Goal: Task Accomplishment & Management: Complete application form

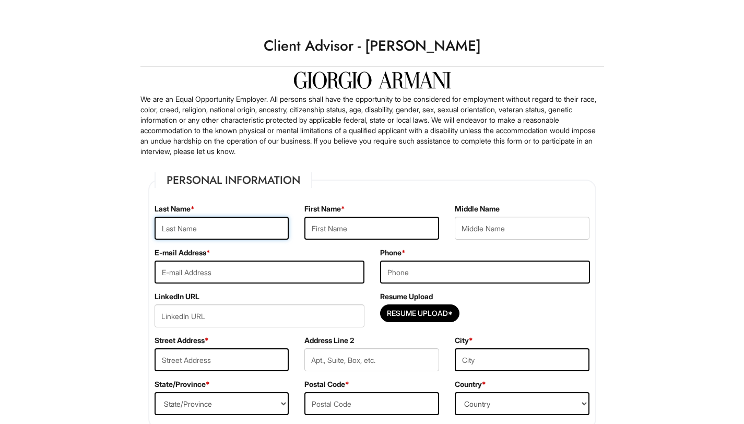
click at [233, 222] on input "text" at bounding box center [222, 228] width 135 height 23
type input "[PERSON_NAME]"
click at [318, 229] on input "text" at bounding box center [371, 228] width 135 height 23
type input "[PERSON_NAME]"
click at [227, 271] on input "email" at bounding box center [260, 271] width 210 height 23
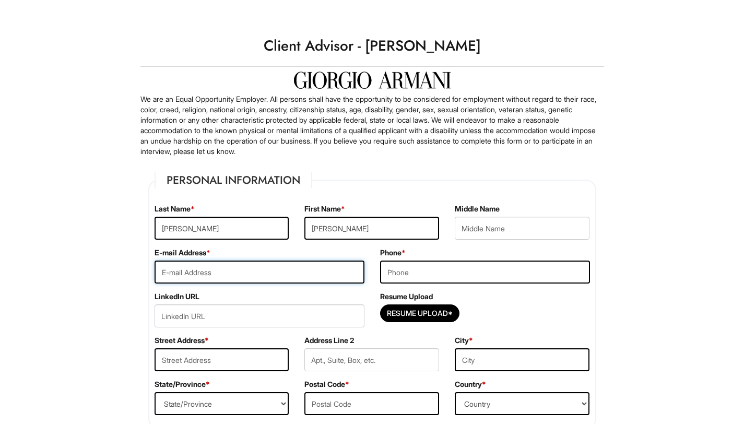
type input "[EMAIL_ADDRESS][DOMAIN_NAME]"
type input "7026220933"
type input "[STREET_ADDRESS]"
type input "apt 128"
type input "[GEOGRAPHIC_DATA]"
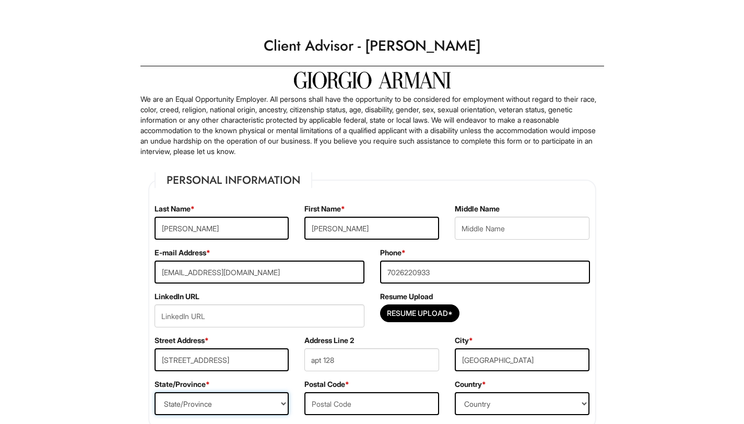
select select "NV"
type input "89147"
select select "[GEOGRAPHIC_DATA]"
drag, startPoint x: 252, startPoint y: 364, endPoint x: 158, endPoint y: 360, distance: 94.6
click at [158, 360] on input "[STREET_ADDRESS]" at bounding box center [222, 359] width 135 height 23
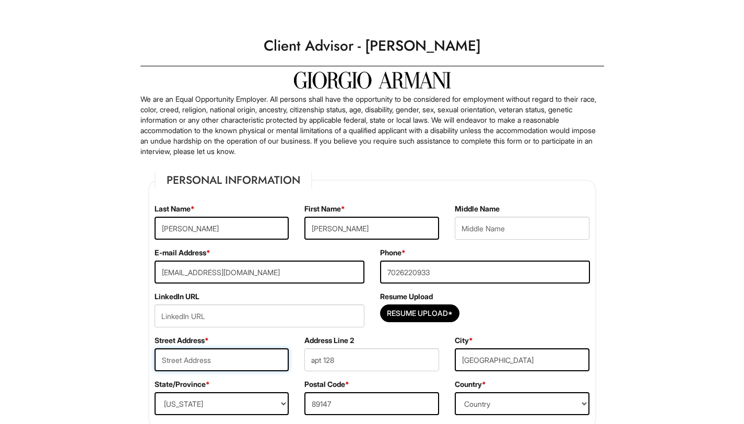
click at [208, 358] on input "text" at bounding box center [222, 359] width 135 height 23
type input "[STREET_ADDRESS]"
click at [348, 363] on input "apt 128" at bounding box center [371, 359] width 135 height 23
type input "apt 308"
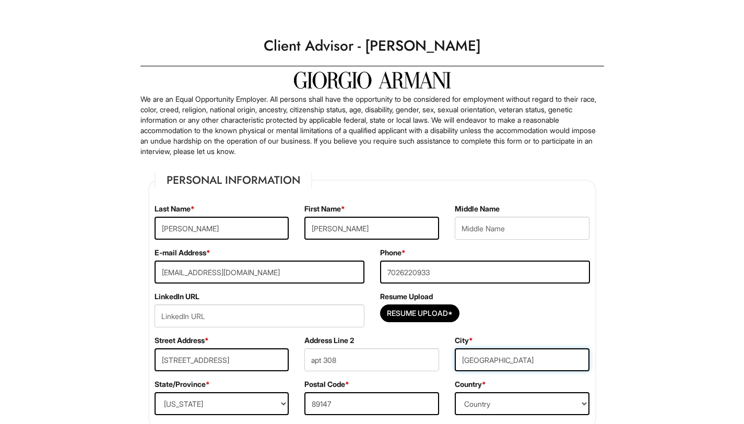
drag, startPoint x: 525, startPoint y: 369, endPoint x: 448, endPoint y: 360, distance: 77.7
click at [448, 360] on div "City * [GEOGRAPHIC_DATA]" at bounding box center [522, 357] width 150 height 44
type input "[GEOGRAPHIC_DATA]"
click at [218, 397] on select "State/Province [US_STATE] [US_STATE] [US_STATE] [US_STATE] [US_STATE] [US_STATE…" at bounding box center [222, 403] width 135 height 23
select select "IL"
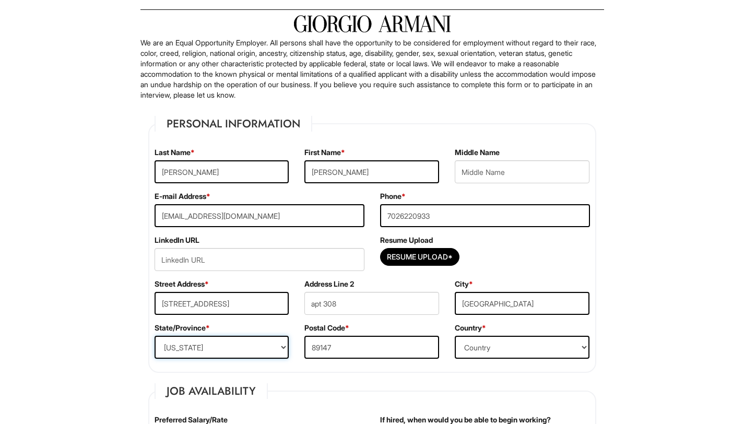
scroll to position [187, 0]
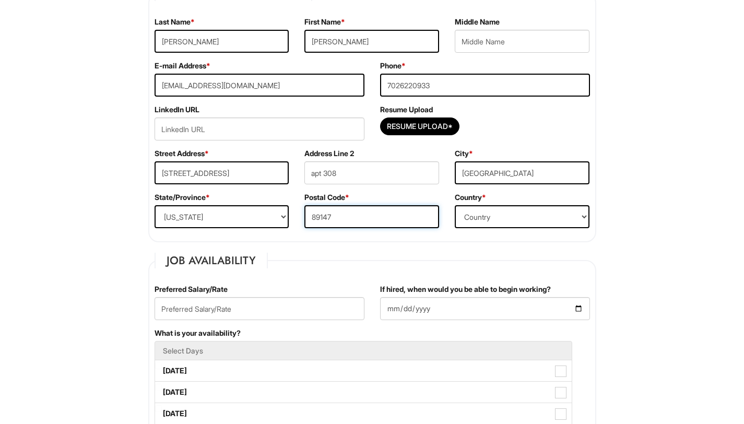
click at [390, 223] on input "89147" at bounding box center [371, 216] width 135 height 23
type input "60640"
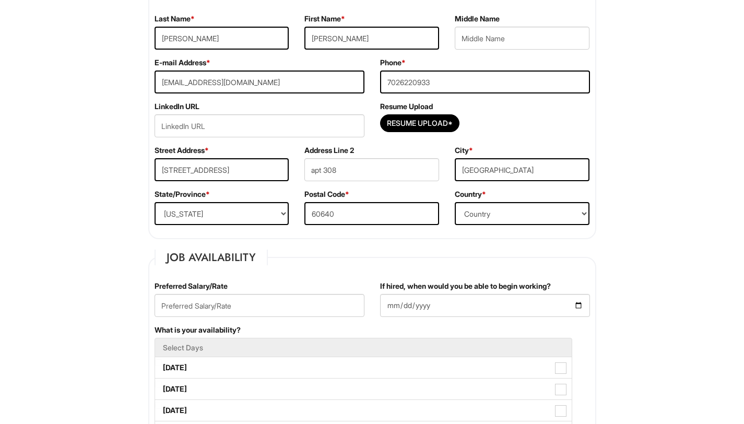
scroll to position [231, 0]
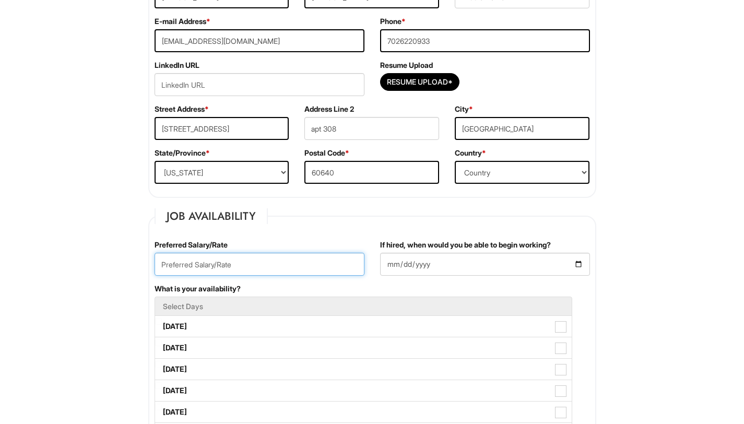
click at [335, 268] on input "text" at bounding box center [260, 264] width 210 height 23
type input "25"
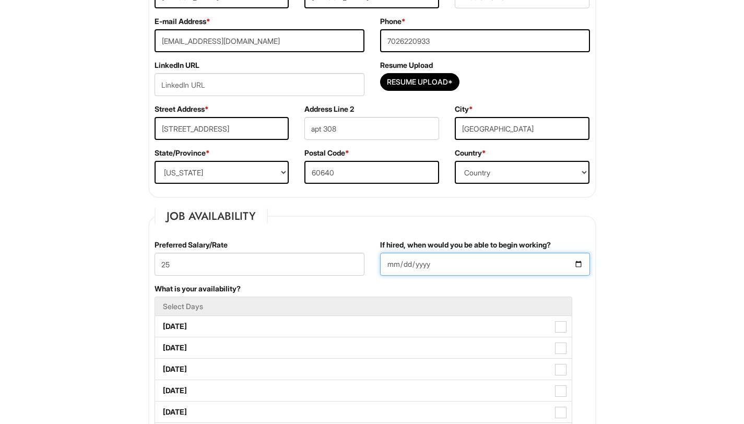
click at [467, 264] on input "If hired, when would you be able to begin working?" at bounding box center [485, 264] width 210 height 23
type input "[DATE]"
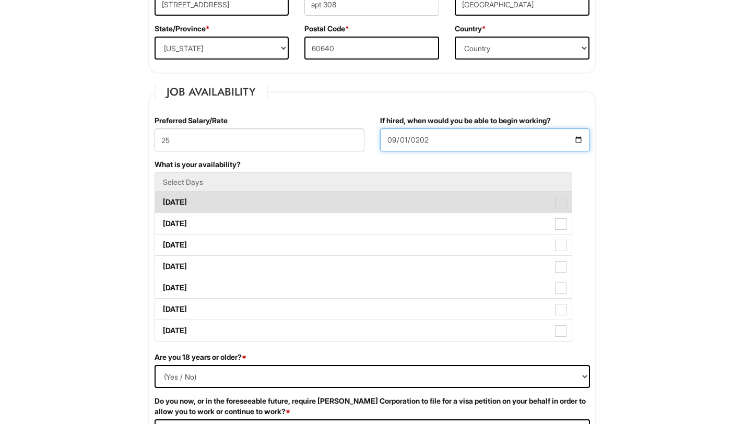
scroll to position [356, 0]
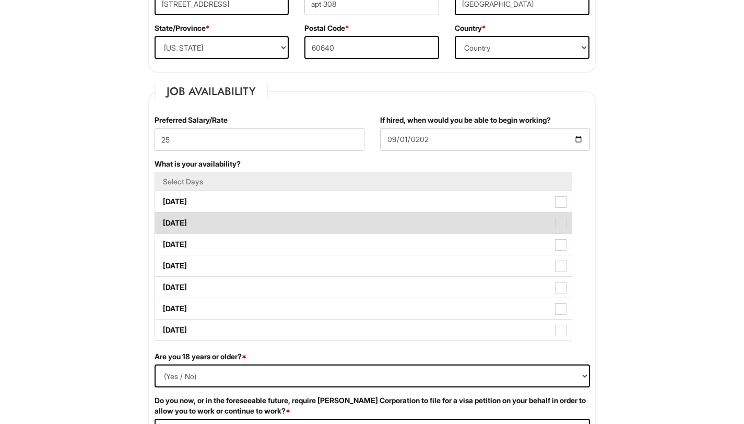
click at [564, 219] on span at bounding box center [560, 223] width 11 height 11
click at [162, 219] on Available_Tuesday "[DATE]" at bounding box center [158, 218] width 7 height 7
checkbox Available_Tuesday "true"
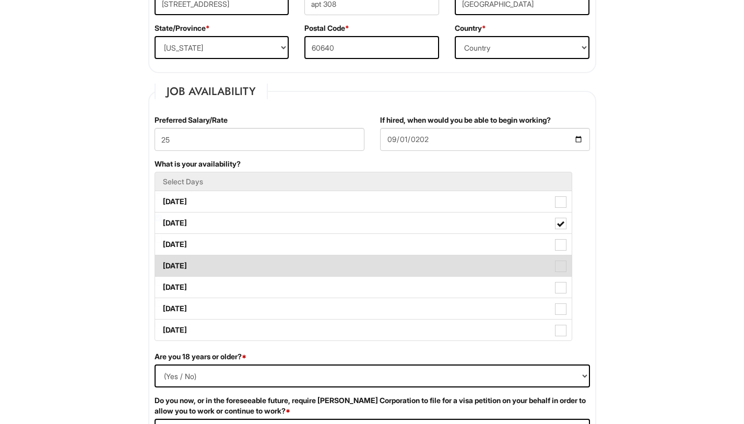
click at [563, 271] on span at bounding box center [560, 265] width 11 height 11
click at [162, 264] on Available_Thursday "[DATE]" at bounding box center [158, 260] width 7 height 7
checkbox Available_Thursday "true"
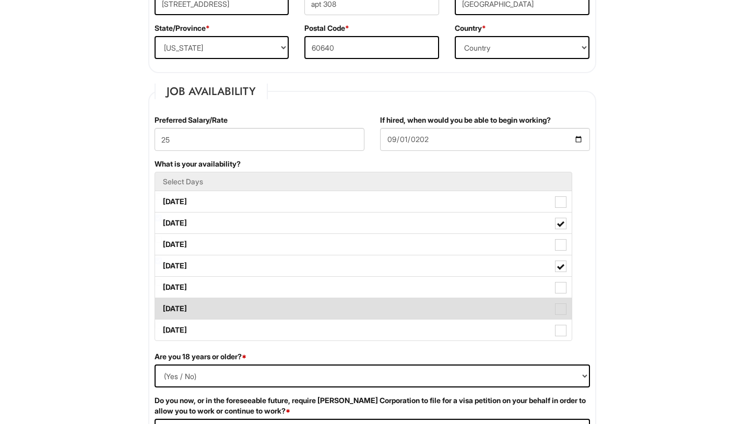
click at [561, 306] on span at bounding box center [560, 308] width 11 height 11
click at [162, 306] on Available_Saturday "[DATE]" at bounding box center [158, 303] width 7 height 7
checkbox Available_Saturday "true"
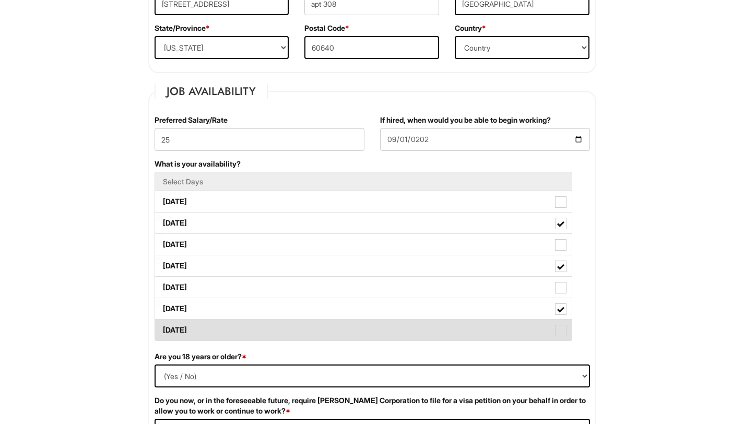
click at [558, 329] on span at bounding box center [560, 330] width 11 height 11
click at [162, 328] on Available_Sunday "[DATE]" at bounding box center [158, 325] width 7 height 7
checkbox Available_Sunday "true"
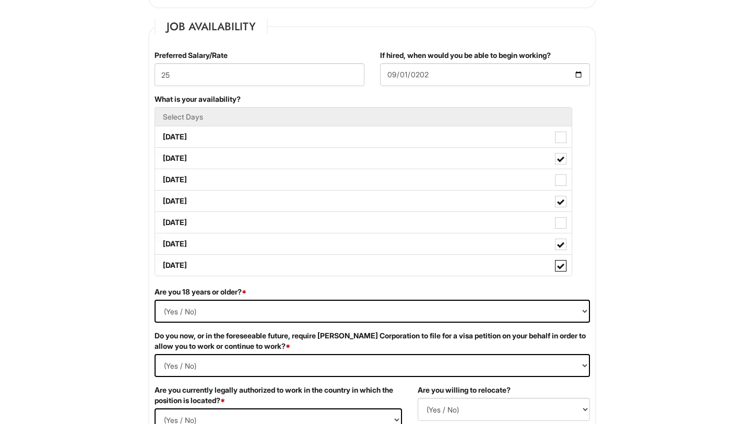
scroll to position [484, 0]
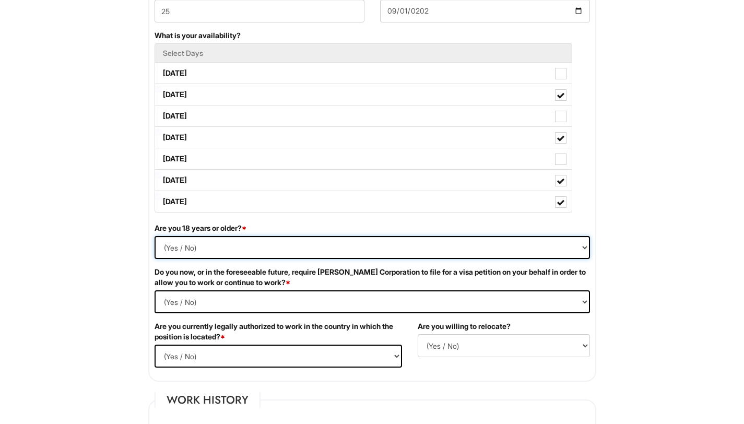
click at [330, 255] on select "(Yes / No) Yes No" at bounding box center [372, 247] width 435 height 23
select select "Yes"
click at [330, 295] on Required "(Yes / No) Yes No" at bounding box center [372, 301] width 435 height 23
select Required "No"
click at [307, 360] on select "(Yes / No) Yes No" at bounding box center [278, 356] width 247 height 23
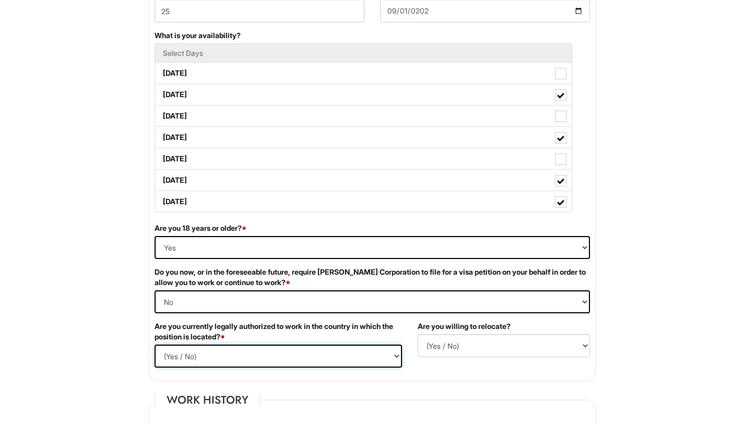
select select "Yes"
click at [469, 346] on select "(Yes / No) No Yes" at bounding box center [504, 345] width 172 height 23
select select "N"
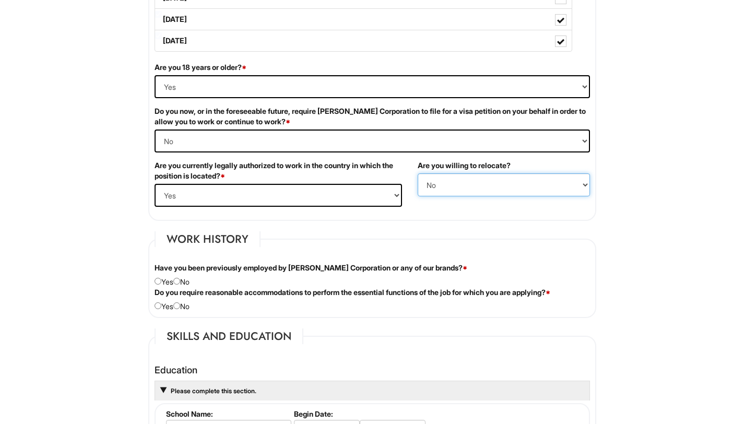
scroll to position [739, 0]
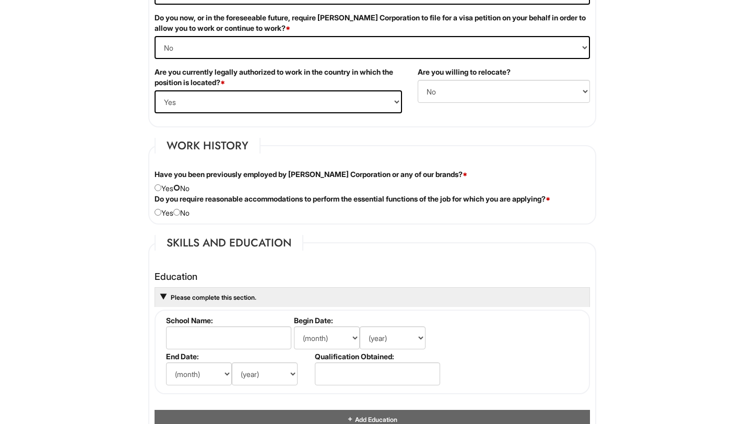
click at [180, 189] on input "radio" at bounding box center [176, 187] width 7 height 7
radio input "true"
click at [180, 212] on input "radio" at bounding box center [176, 212] width 7 height 7
radio input "true"
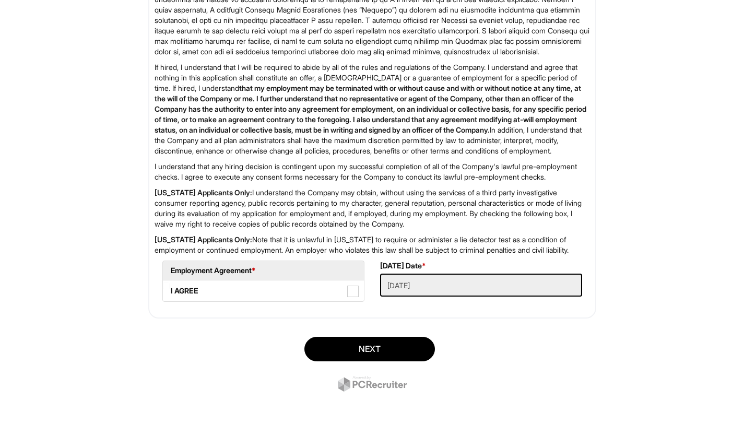
scroll to position [1657, 0]
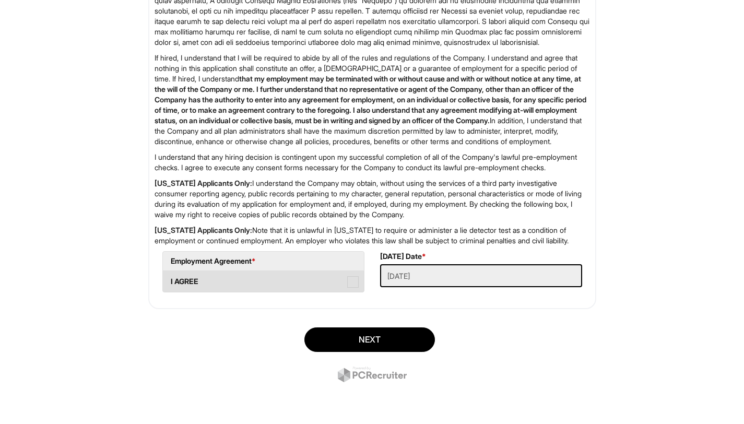
click at [352, 282] on span at bounding box center [352, 281] width 11 height 11
click at [170, 280] on AGREE "I AGREE" at bounding box center [166, 276] width 7 height 7
checkbox AGREE "true"
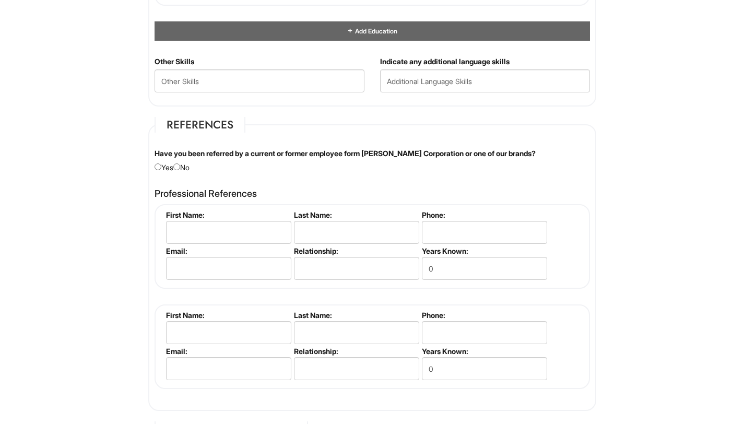
scroll to position [1125, 0]
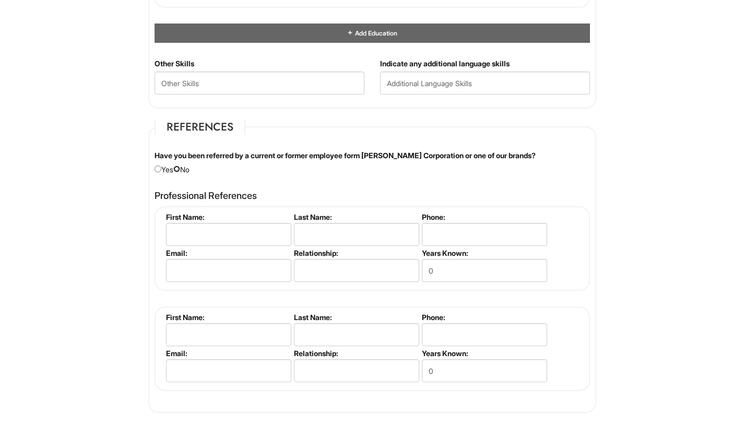
click at [180, 169] on input "radio" at bounding box center [176, 168] width 7 height 7
radio input "true"
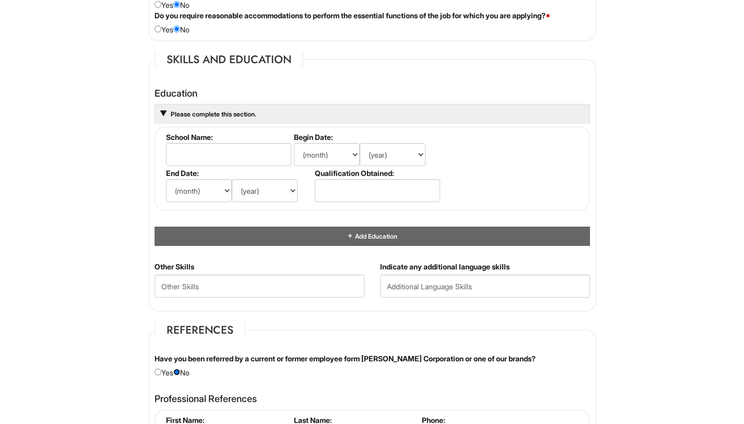
scroll to position [896, 0]
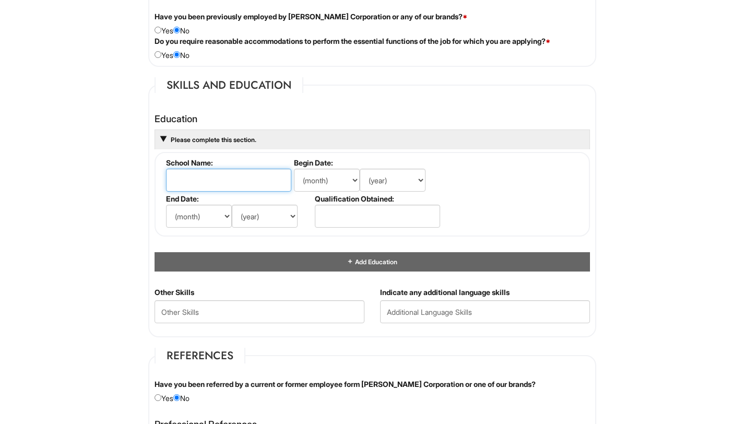
click at [229, 185] on input "text" at bounding box center [228, 180] width 125 height 23
type input "[GEOGRAPHIC_DATA]"
click at [332, 183] on select "(month) Jan Feb Mar Apr May Jun [DATE] Aug Sep Oct Nov Dec" at bounding box center [327, 180] width 66 height 23
select select "8"
click at [387, 185] on select "(year) 2029 2028 2027 2026 2025 2024 2023 2022 2021 2020 2019 2018 2017 2016 20…" at bounding box center [393, 180] width 66 height 23
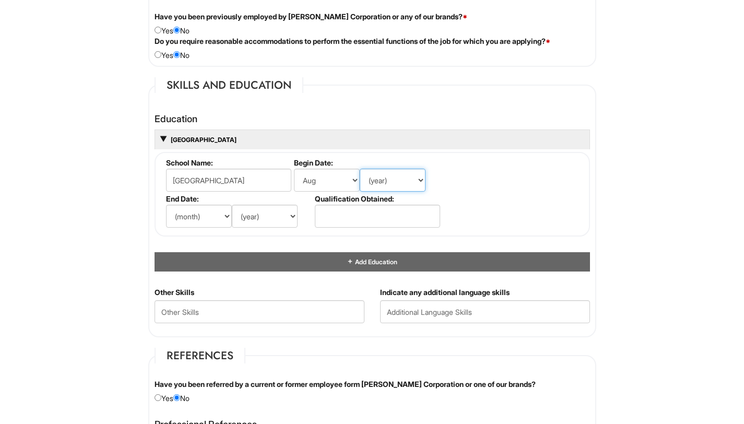
select select "2024"
click at [188, 217] on select "(month) Jan Feb Mar Apr May Jun [DATE] Aug Sep Oct Nov Dec" at bounding box center [199, 216] width 66 height 23
select select "5"
click at [260, 209] on select "(year) 2029 2028 2027 2026 2025 2024 2023 2022 2021 2020 2019 2018 2017 2016 20…" at bounding box center [265, 216] width 66 height 23
select select "2026"
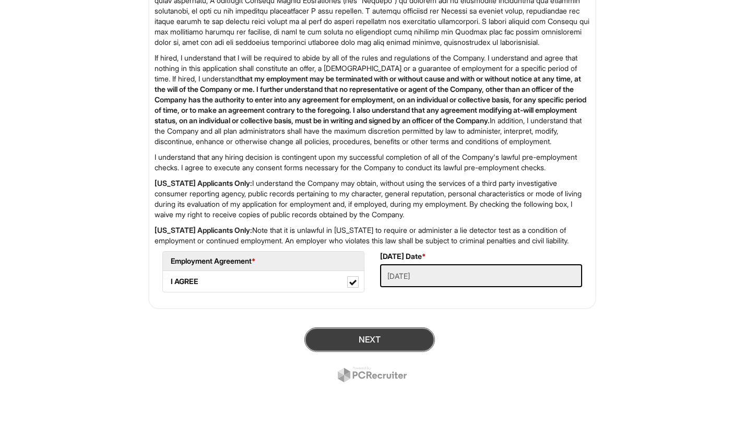
click at [391, 334] on button "Next" at bounding box center [369, 339] width 131 height 25
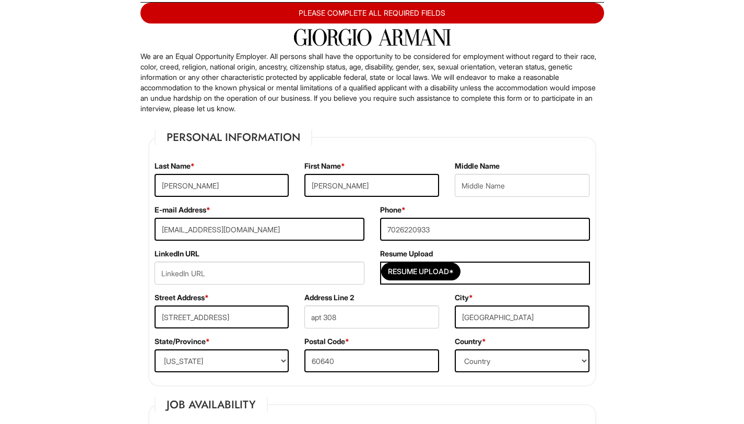
drag, startPoint x: 481, startPoint y: 269, endPoint x: 467, endPoint y: 274, distance: 14.4
click at [481, 270] on div "Resume Upload*" at bounding box center [485, 273] width 210 height 23
click at [447, 273] on input "Resume Upload*" at bounding box center [421, 271] width 78 height 17
type input "C:\fakepath\BY Resume. 25.pdf"
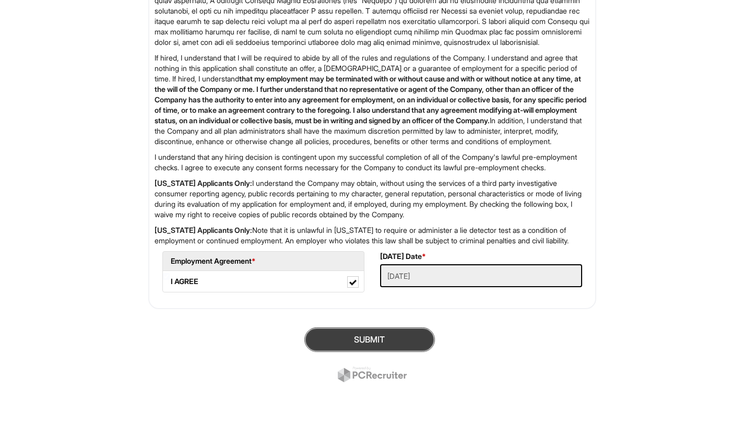
click at [405, 337] on button "SUBMIT" at bounding box center [369, 339] width 131 height 25
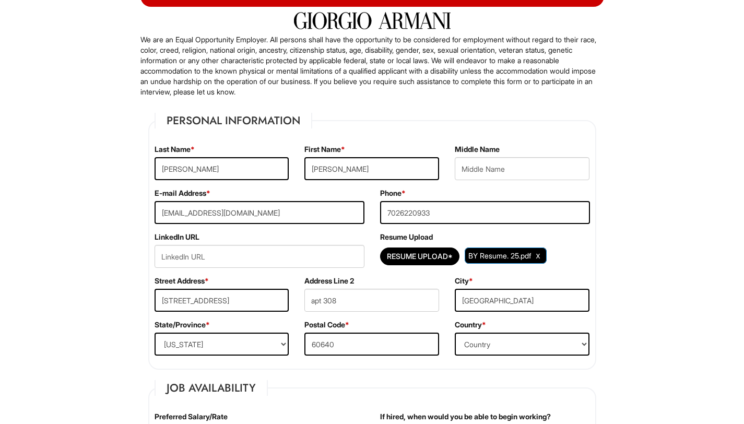
scroll to position [103, 0]
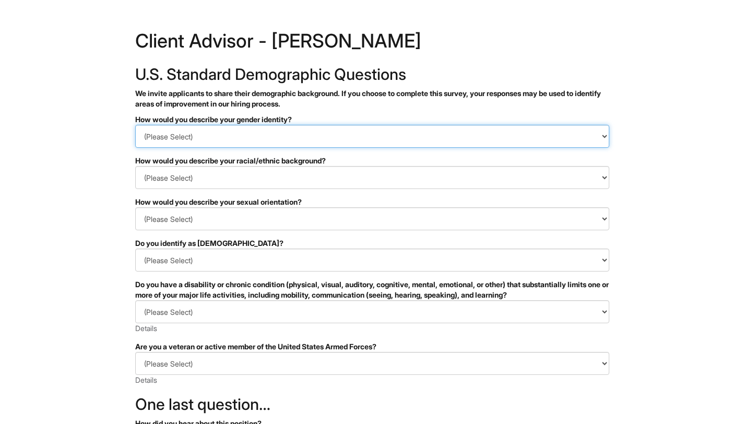
click at [241, 132] on select "(Please Select) Man Woman [DEMOGRAPHIC_DATA] I prefer to self-describe I don't …" at bounding box center [372, 136] width 474 height 23
select select "Woman"
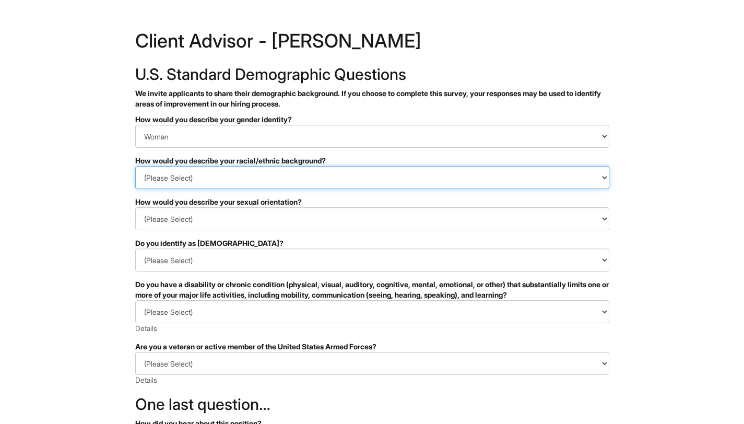
click at [218, 184] on select "(Please Select) [DEMOGRAPHIC_DATA] or of [DEMOGRAPHIC_DATA] descent [DEMOGRAPHI…" at bounding box center [372, 177] width 474 height 23
select select "East Asian"
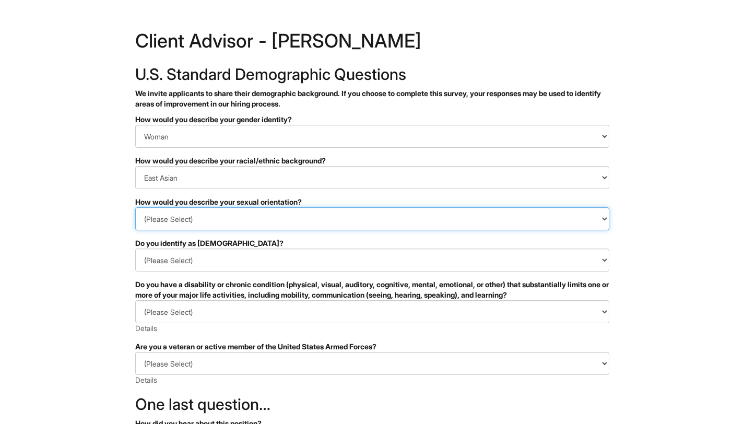
click at [221, 222] on select "(Please Select) Asexual Bisexual and/or pansexual Gay Heterosexual Lesbian Quee…" at bounding box center [372, 218] width 474 height 23
select select "Asexual"
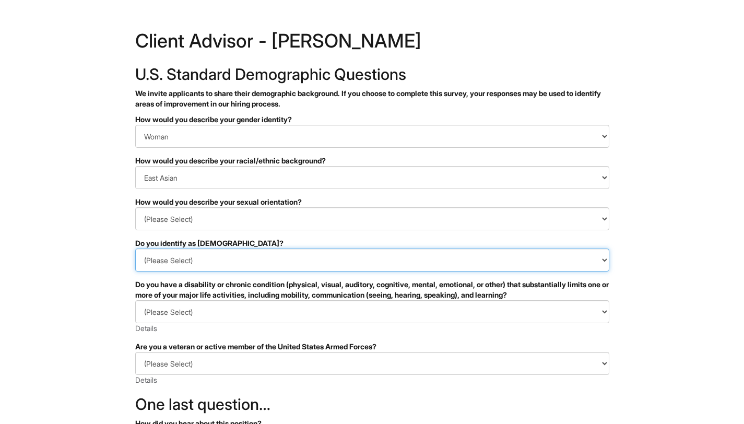
click at [237, 270] on select "(Please Select) Yes No I prefer to self-describe I don't wish to answer" at bounding box center [372, 259] width 474 height 23
select select "No"
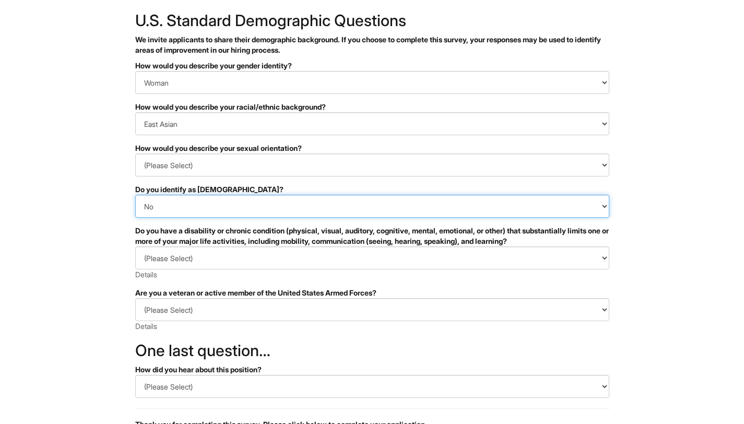
scroll to position [58, 0]
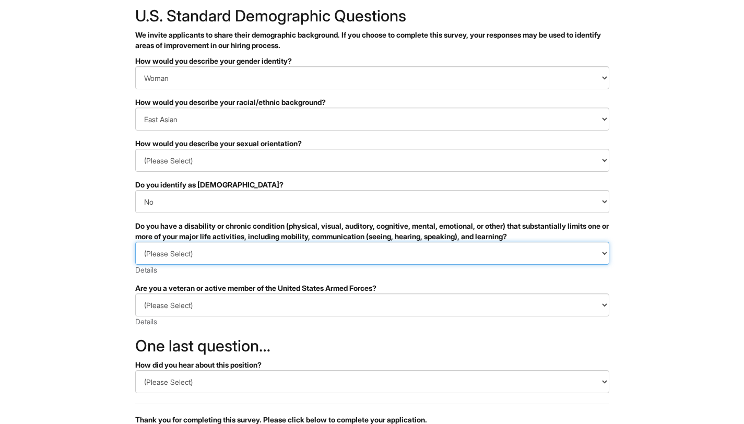
click at [235, 249] on select "(Please Select) YES, I HAVE A DISABILITY (or previously had a disability) NO, I…" at bounding box center [372, 253] width 474 height 23
select select "NO, I DON'T HAVE A DISABILITY"
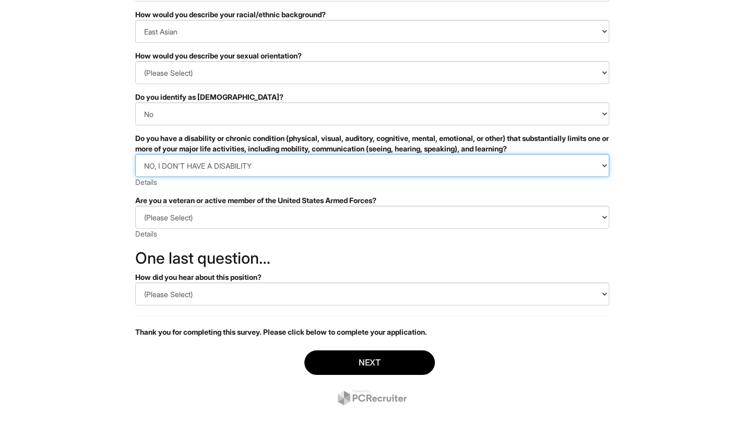
scroll to position [164, 0]
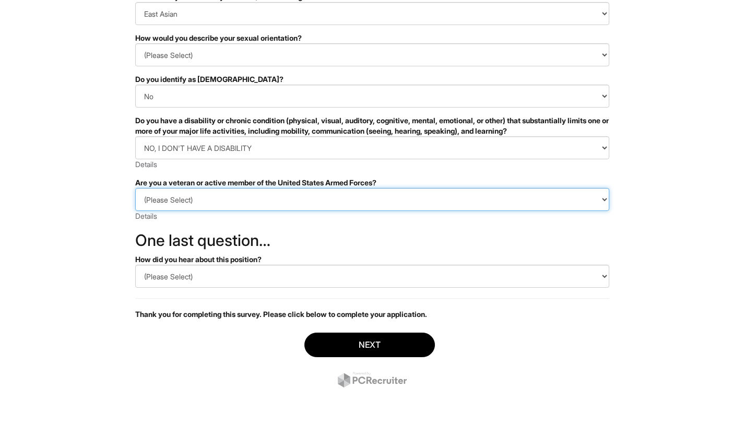
click at [211, 203] on select "(Please Select) I IDENTIFY AS ONE OR MORE OF THE CLASSIFICATIONS OF PROTECTED V…" at bounding box center [372, 199] width 474 height 23
select select "I AM NOT A PROTECTED VETERAN"
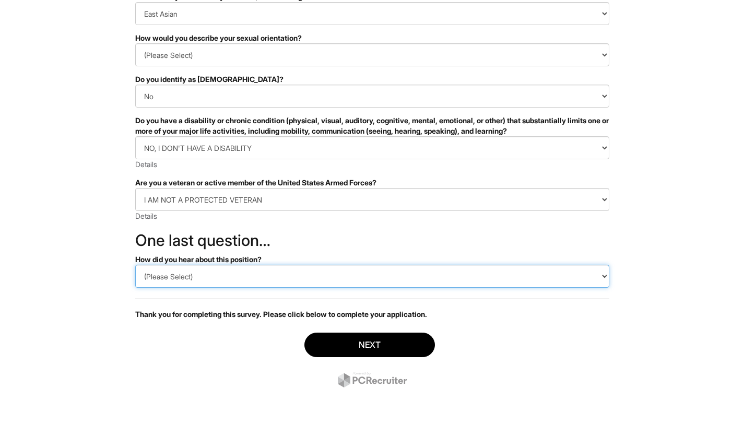
click at [186, 279] on select "(Please Select) CareerBuilder Indeed LinkedIn Monster Referral Other" at bounding box center [372, 276] width 474 height 23
select select "LinkedIn"
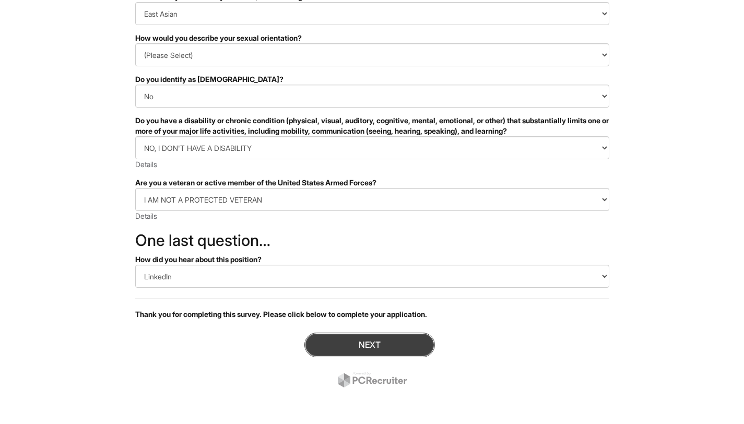
click at [370, 346] on button "Next" at bounding box center [369, 345] width 131 height 25
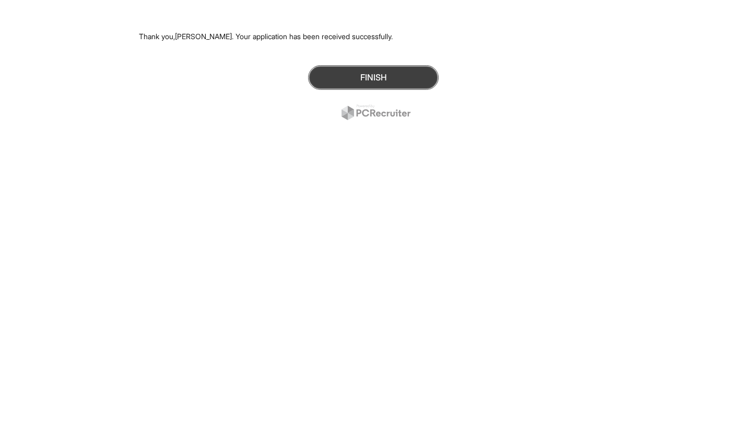
click at [363, 78] on button "Finish" at bounding box center [373, 77] width 131 height 25
